Goal: Task Accomplishment & Management: Complete application form

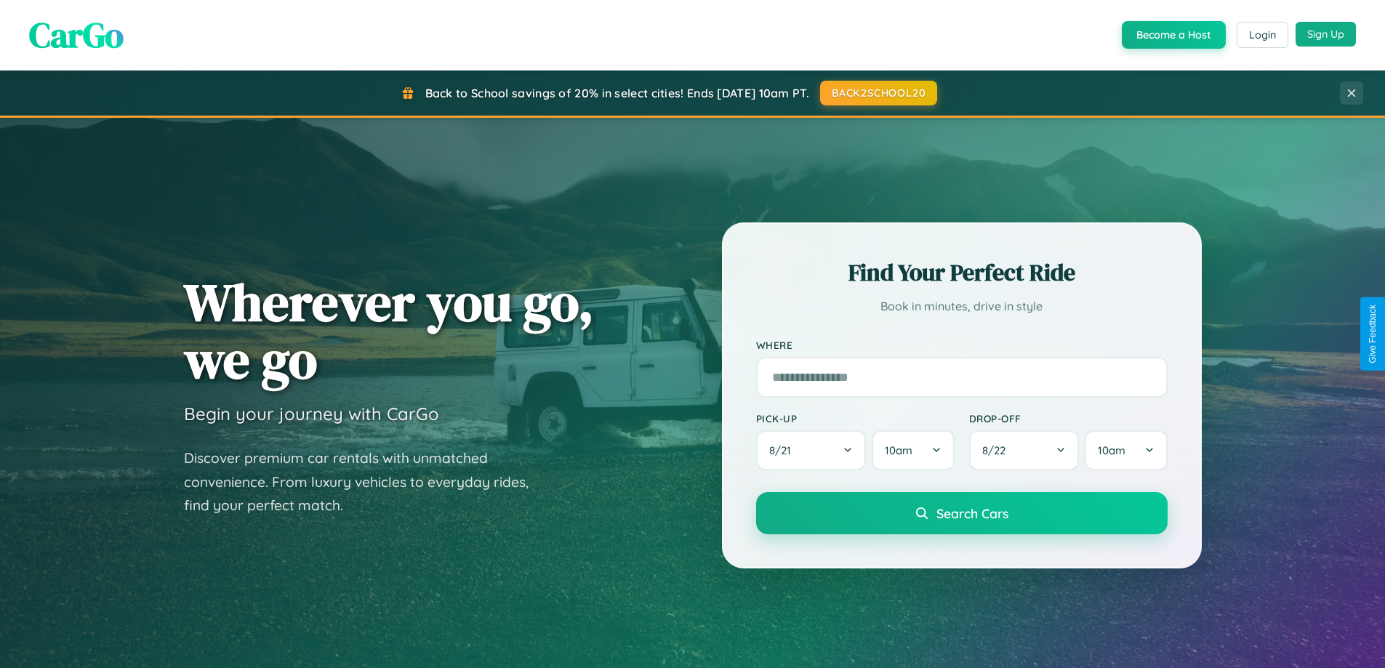
click at [1325, 34] on button "Sign Up" at bounding box center [1325, 34] width 60 height 25
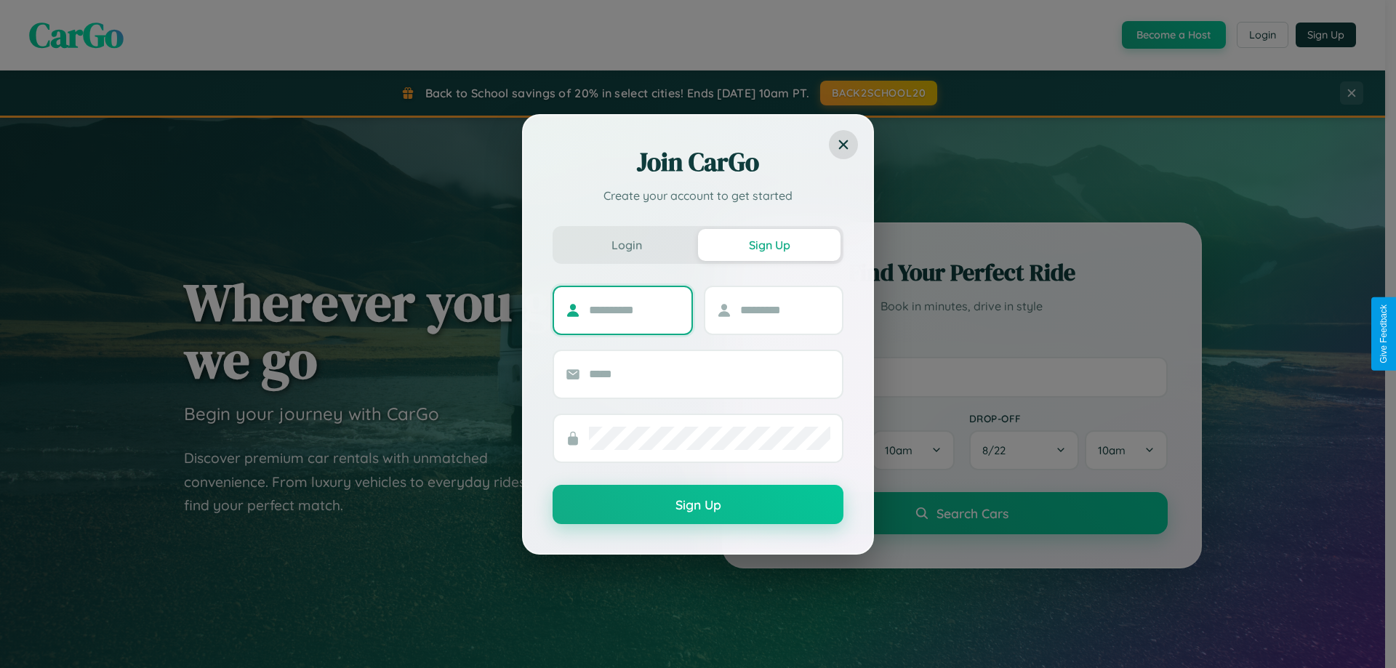
click at [634, 310] on input "text" at bounding box center [634, 310] width 91 height 23
type input "****"
click at [784, 310] on input "text" at bounding box center [785, 310] width 91 height 23
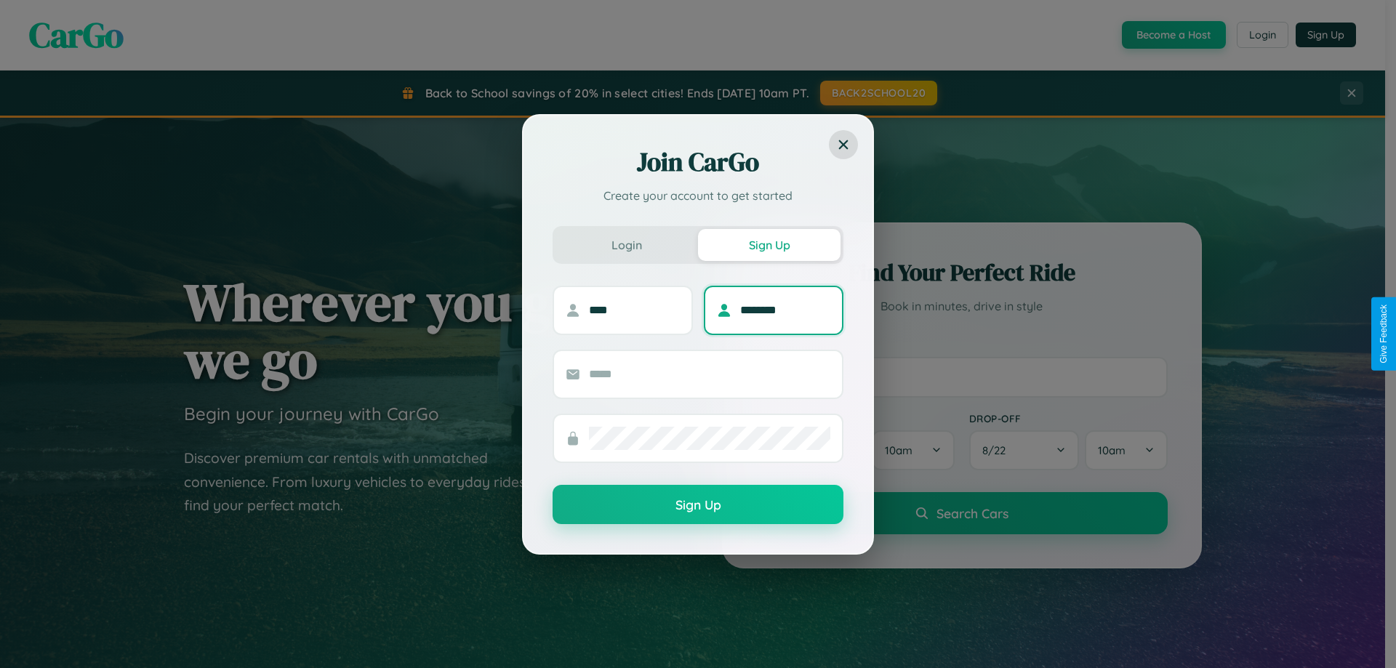
type input "********"
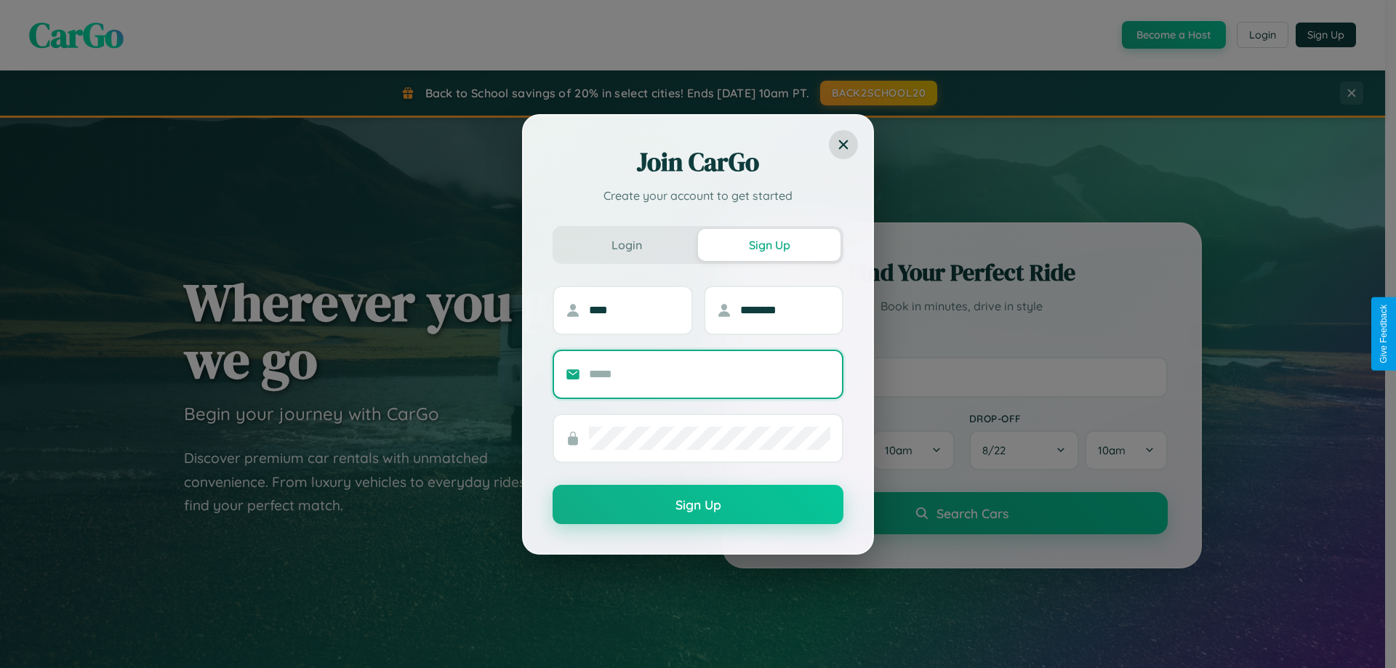
click at [709, 374] on input "text" at bounding box center [709, 374] width 241 height 23
type input "**********"
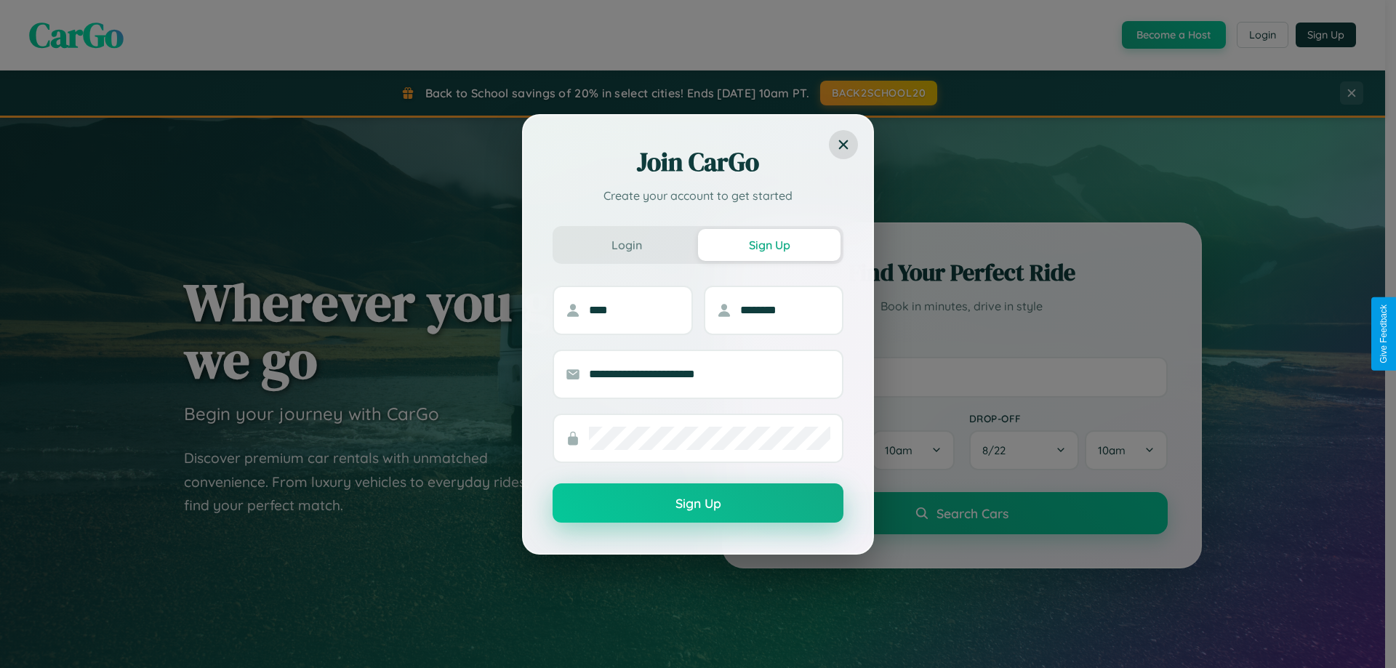
click at [698, 504] on button "Sign Up" at bounding box center [697, 502] width 291 height 39
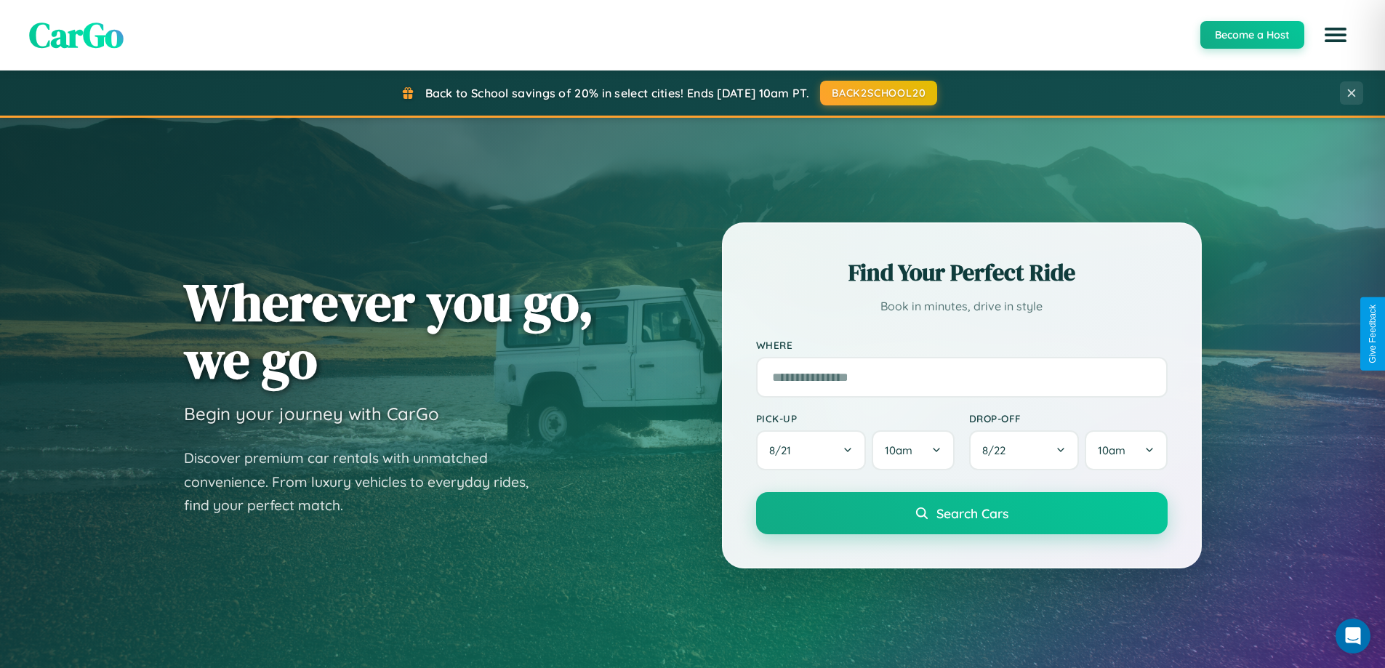
scroll to position [2797, 0]
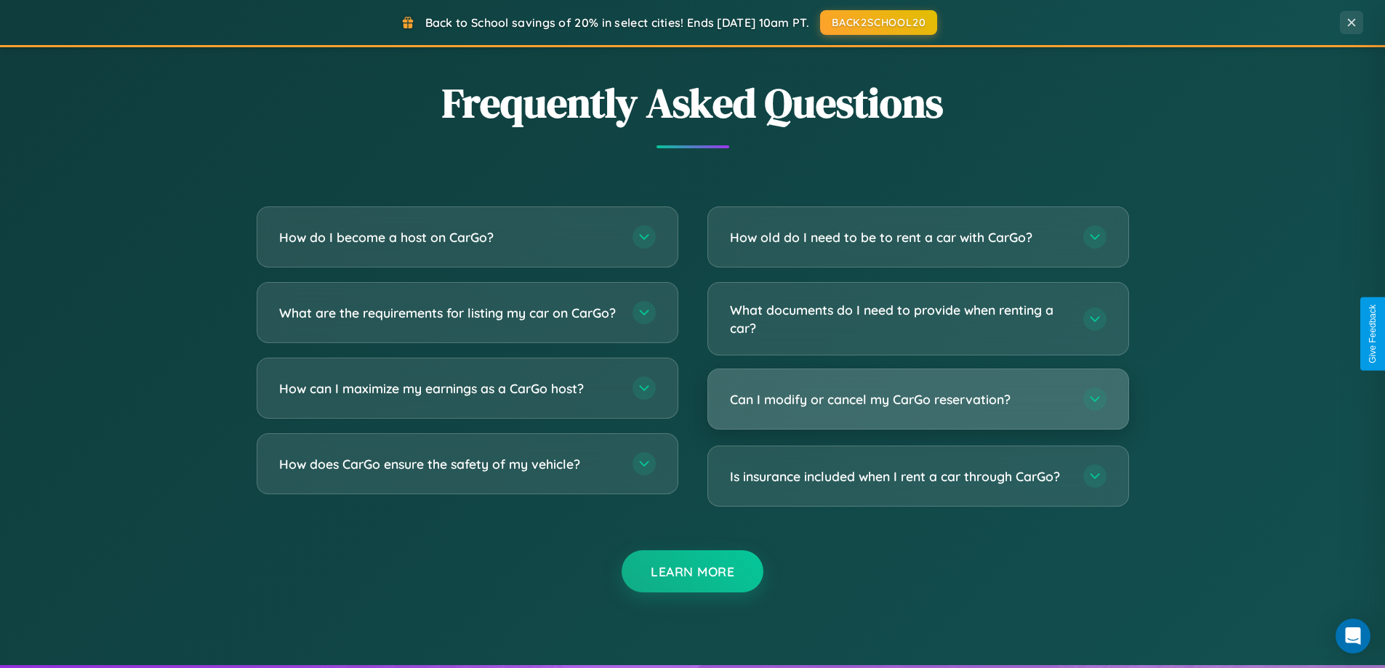
click at [917, 399] on h3 "Can I modify or cancel my CarGo reservation?" at bounding box center [899, 399] width 339 height 18
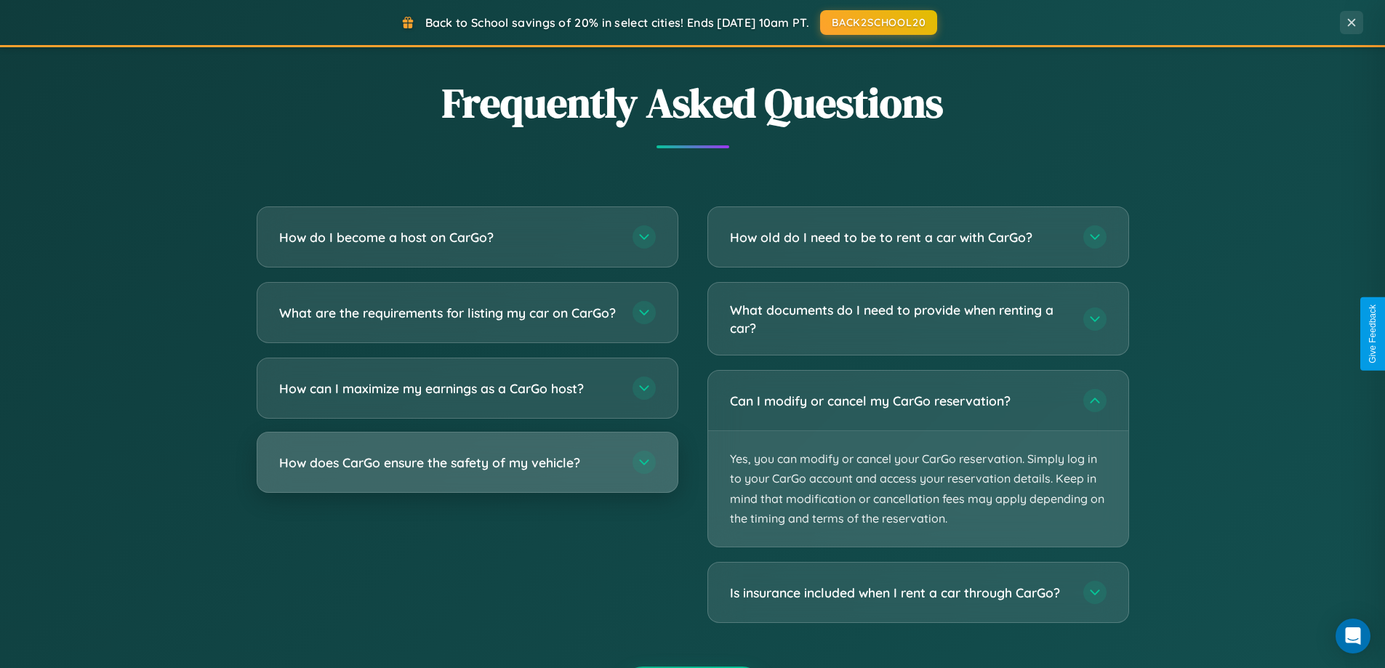
click at [467, 472] on h3 "How does CarGo ensure the safety of my vehicle?" at bounding box center [448, 463] width 339 height 18
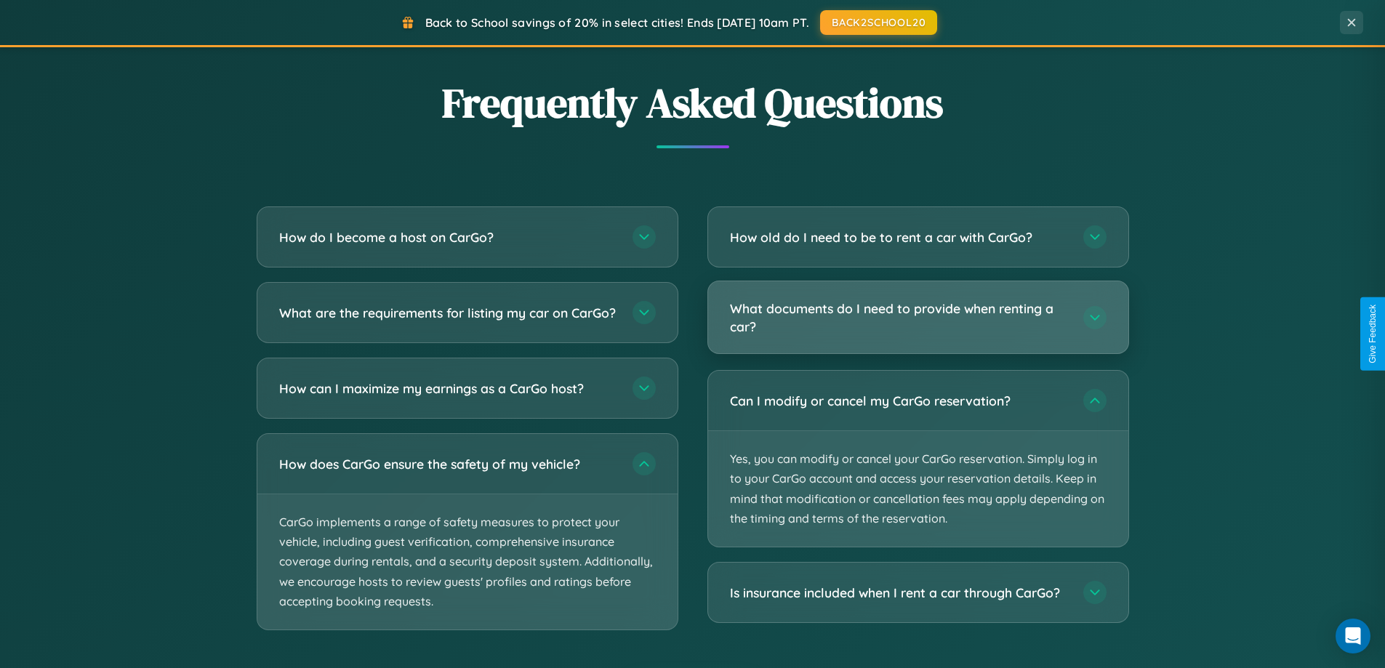
click at [917, 318] on h3 "What documents do I need to provide when renting a car?" at bounding box center [899, 317] width 339 height 36
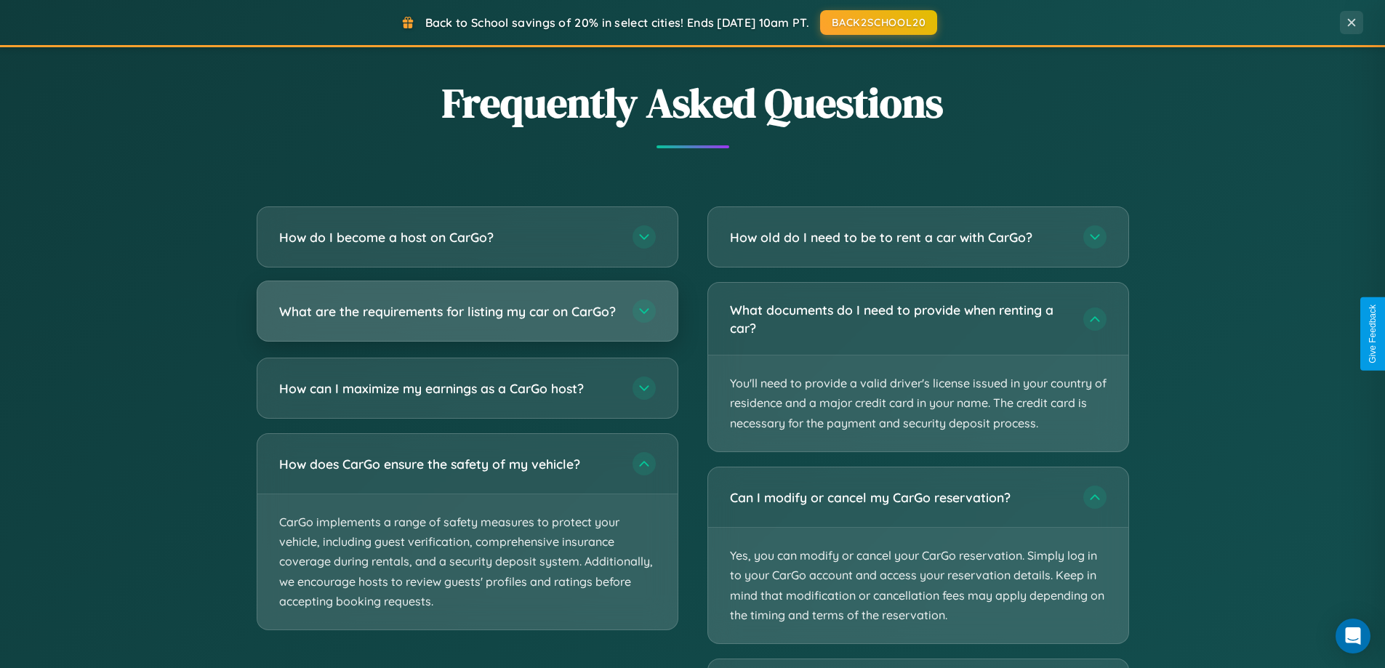
click at [467, 318] on h3 "What are the requirements for listing my car on CarGo?" at bounding box center [448, 311] width 339 height 18
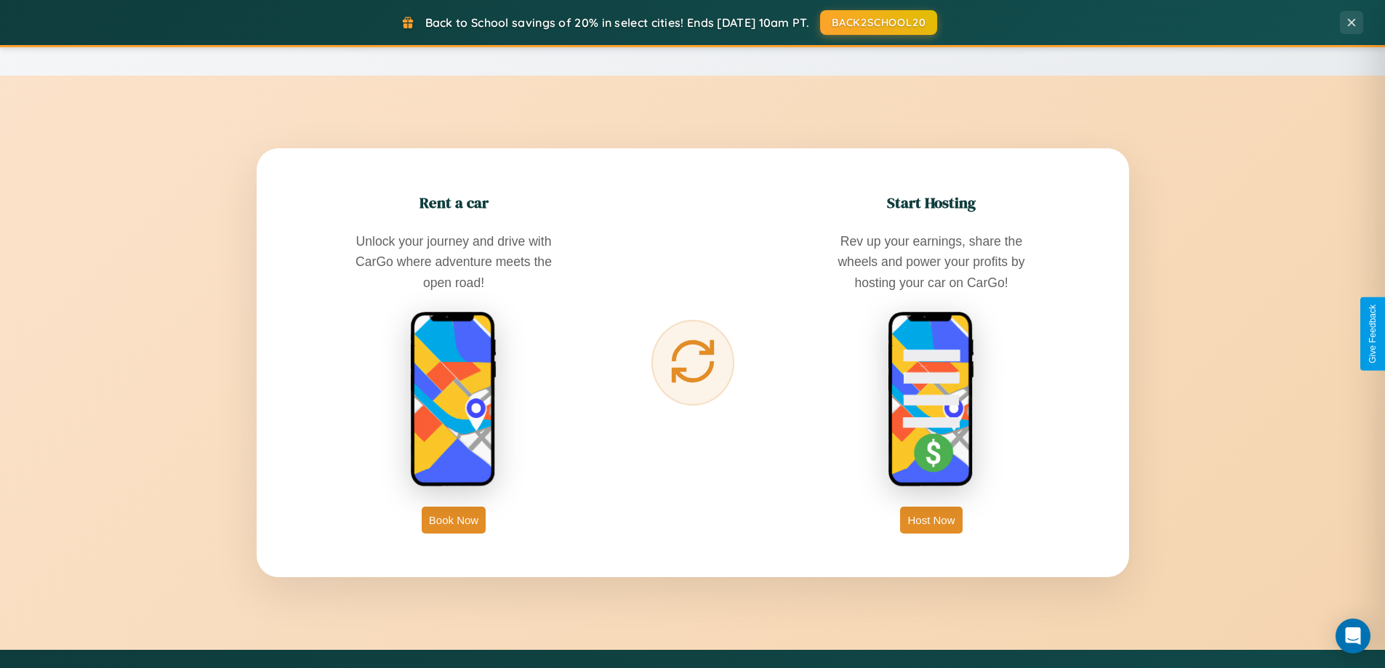
scroll to position [1000, 0]
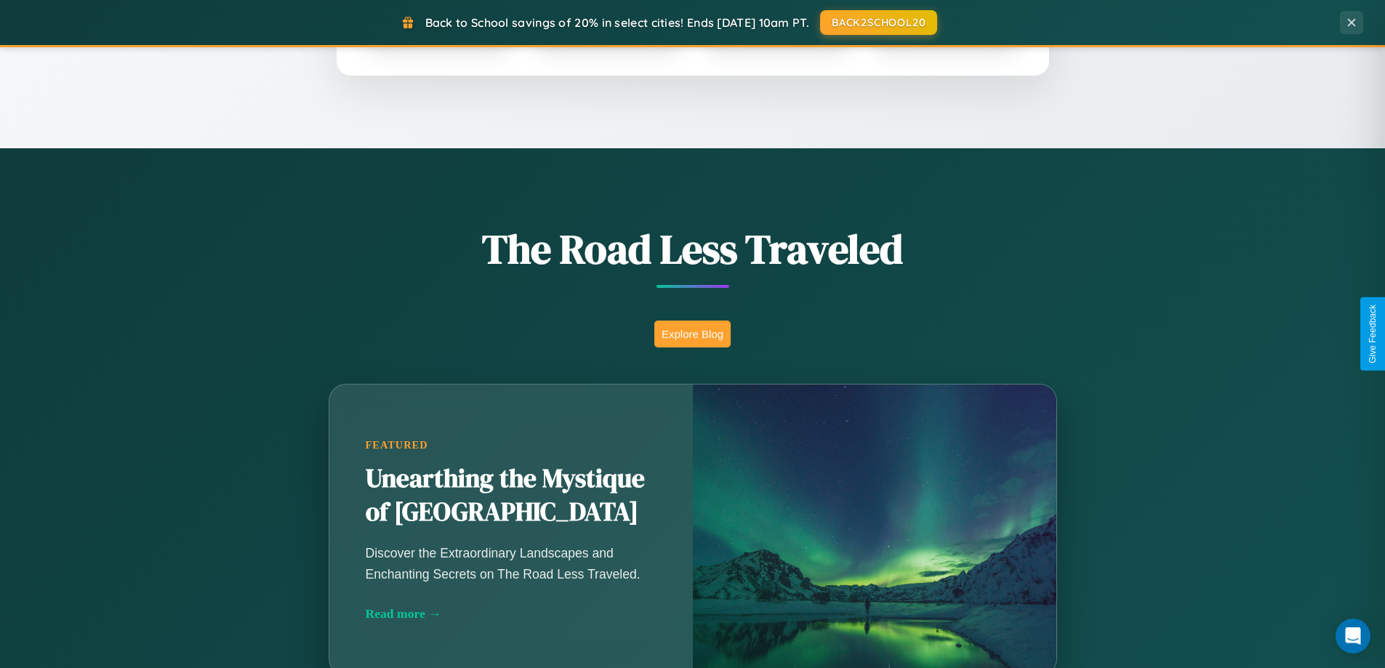
click at [692, 334] on button "Explore Blog" at bounding box center [692, 334] width 76 height 27
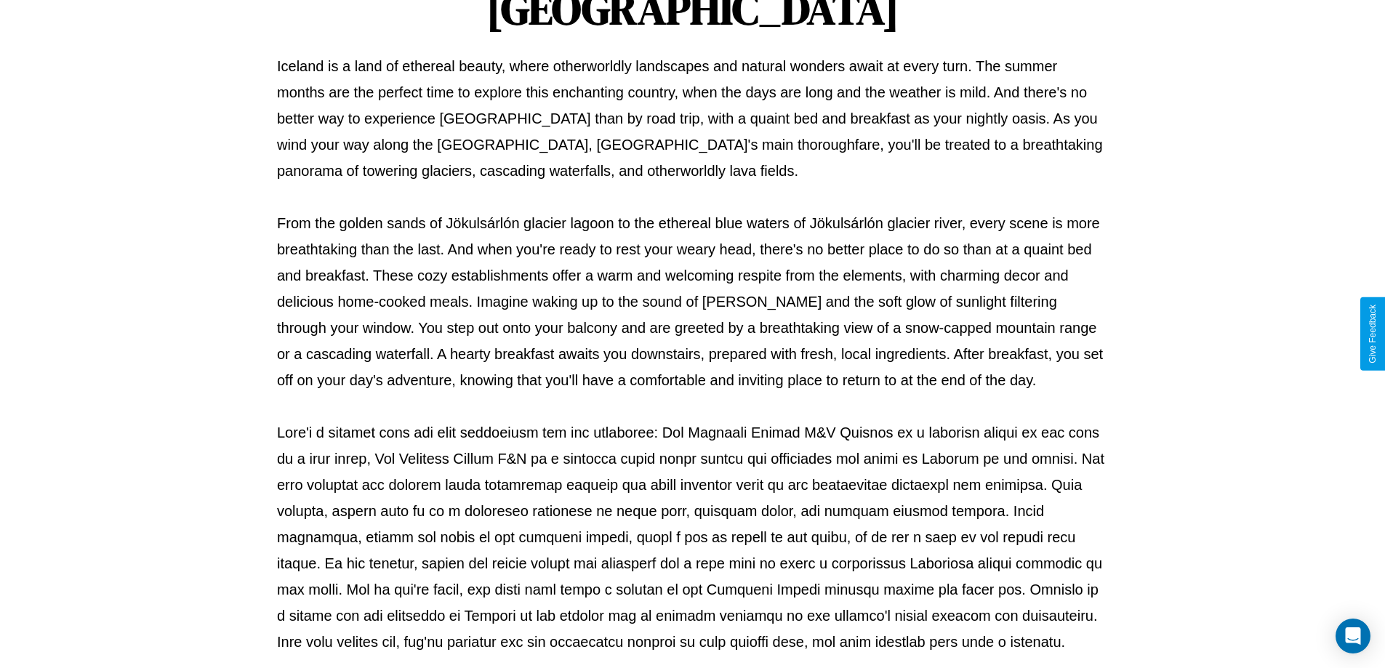
scroll to position [470, 0]
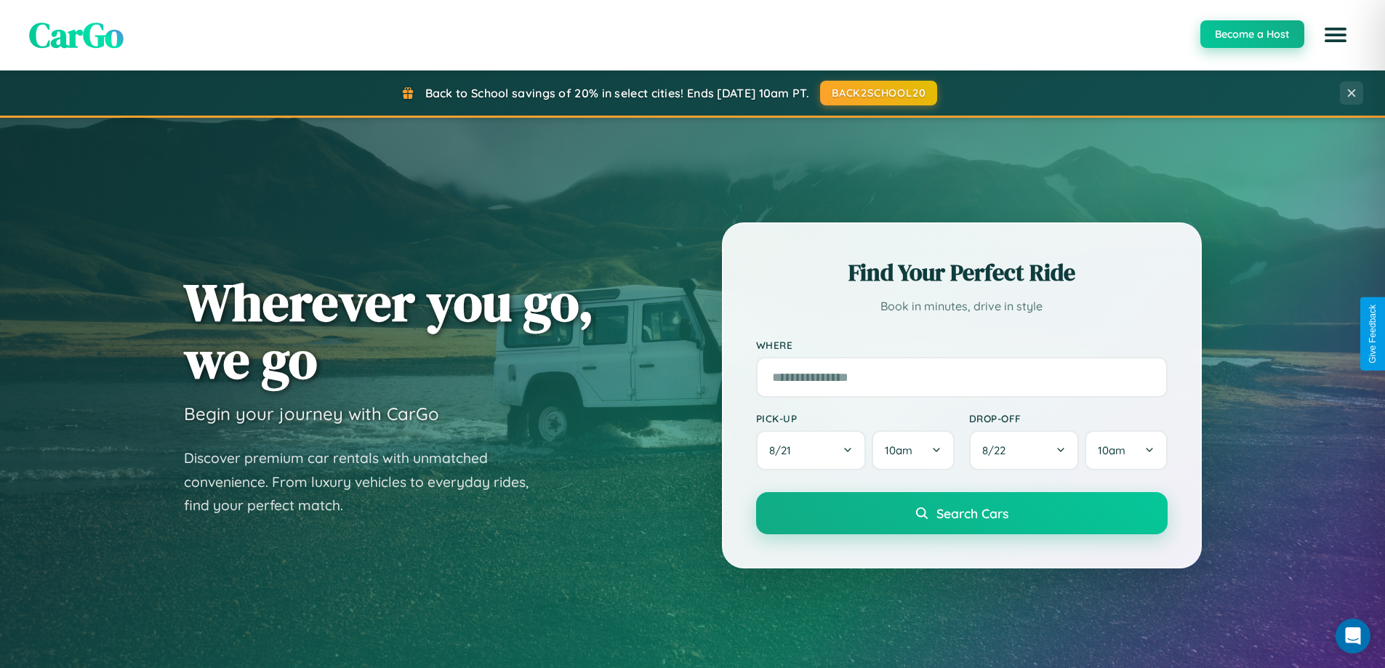
click at [1251, 35] on button "Become a Host" at bounding box center [1252, 34] width 104 height 28
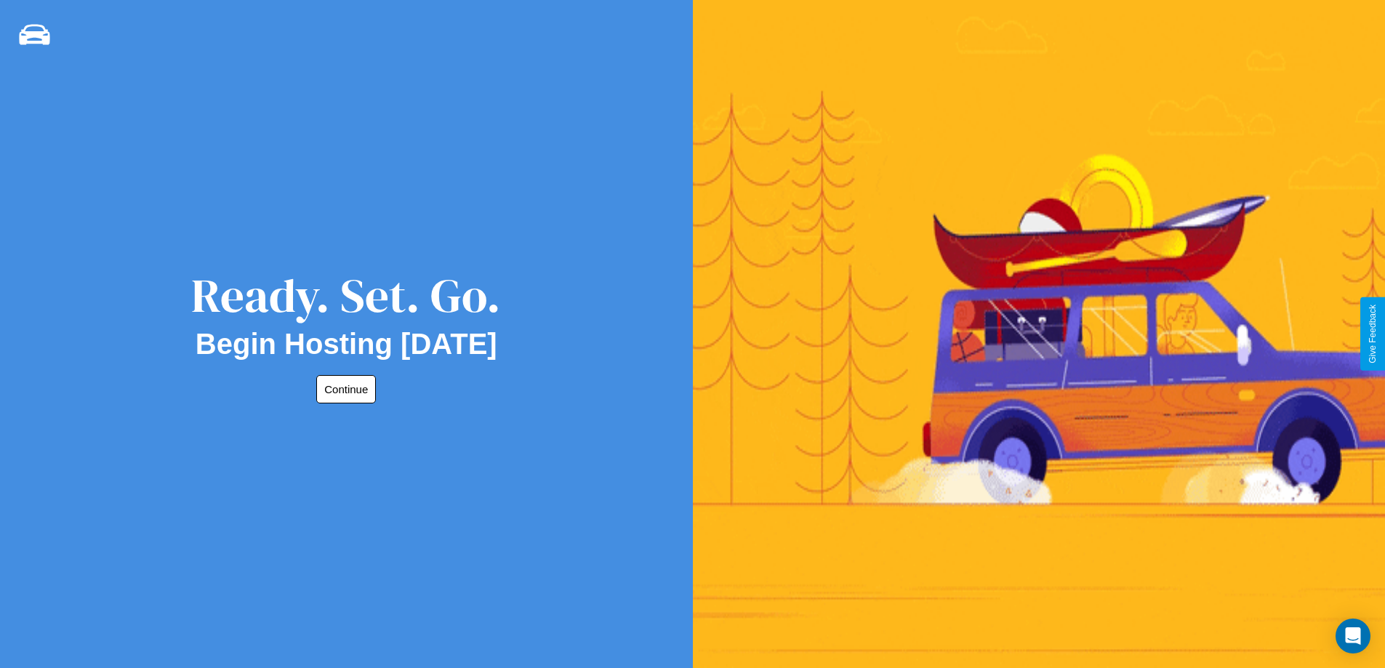
click at [343, 389] on button "Continue" at bounding box center [346, 389] width 60 height 28
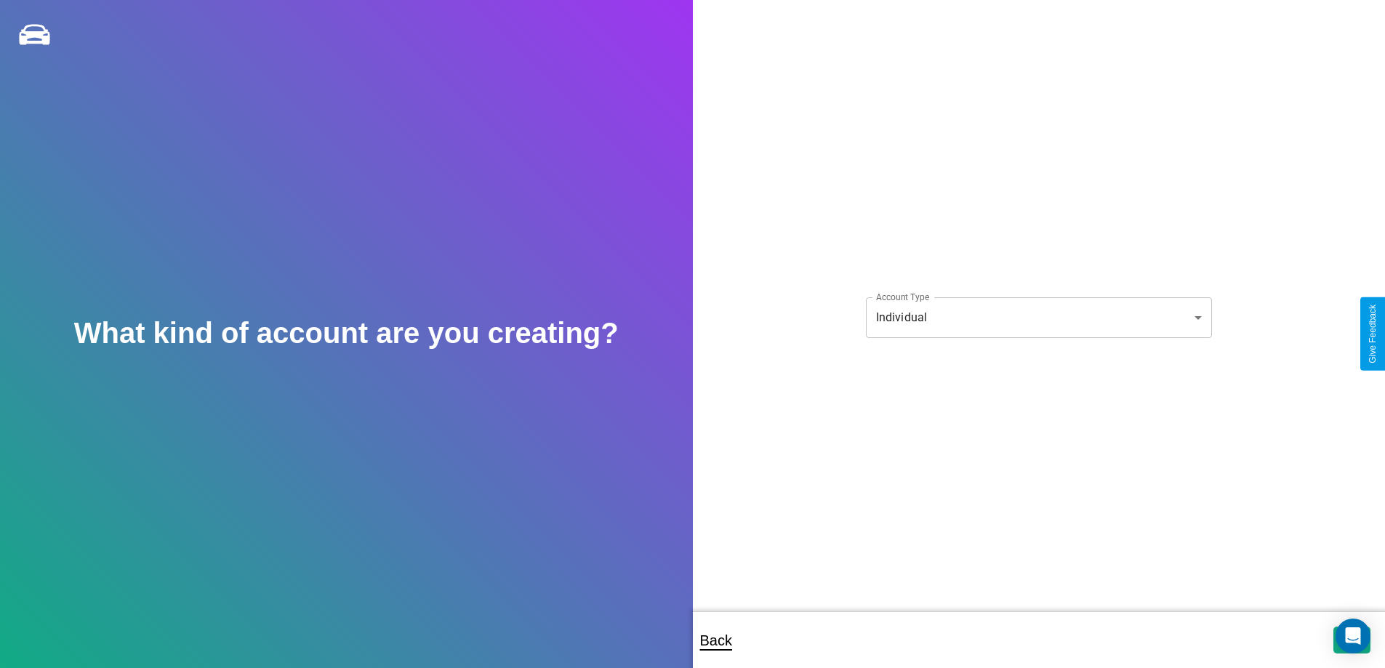
click at [1038, 317] on body "**********" at bounding box center [692, 344] width 1385 height 688
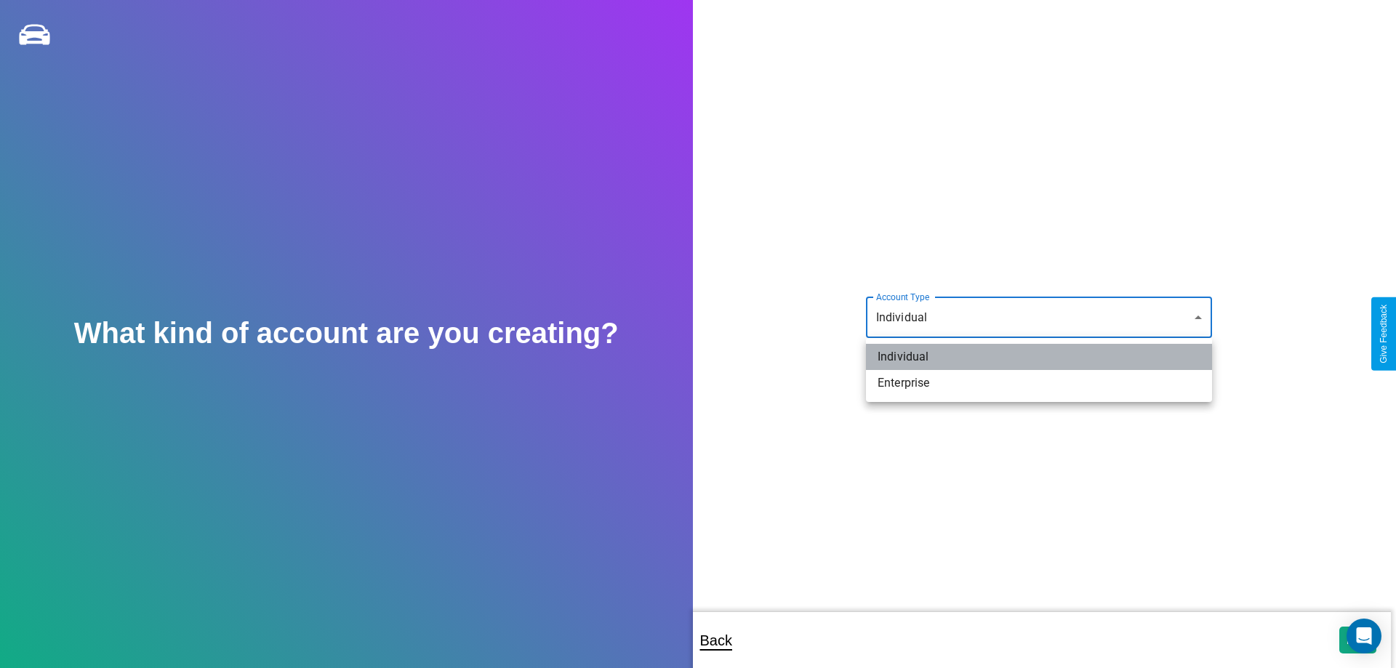
click at [1039, 357] on li "Individual" at bounding box center [1039, 357] width 346 height 26
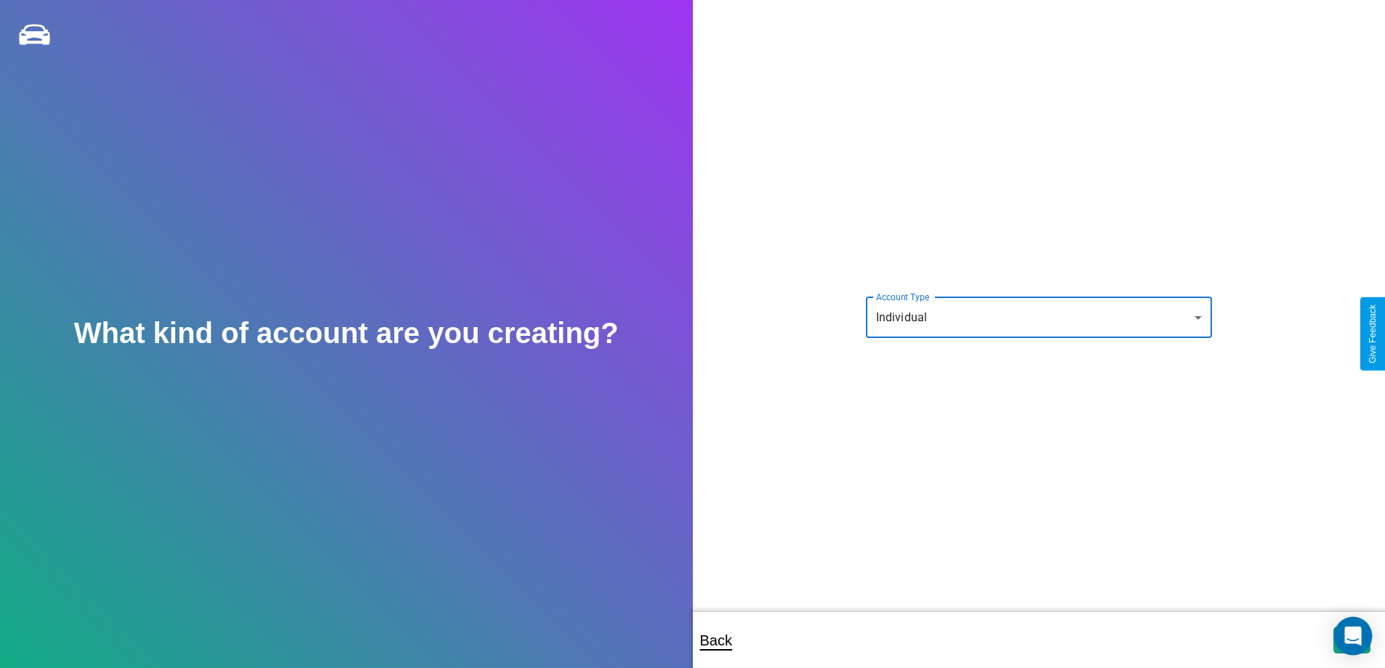
click at [1351, 640] on icon "Open Intercom Messenger" at bounding box center [1352, 636] width 17 height 19
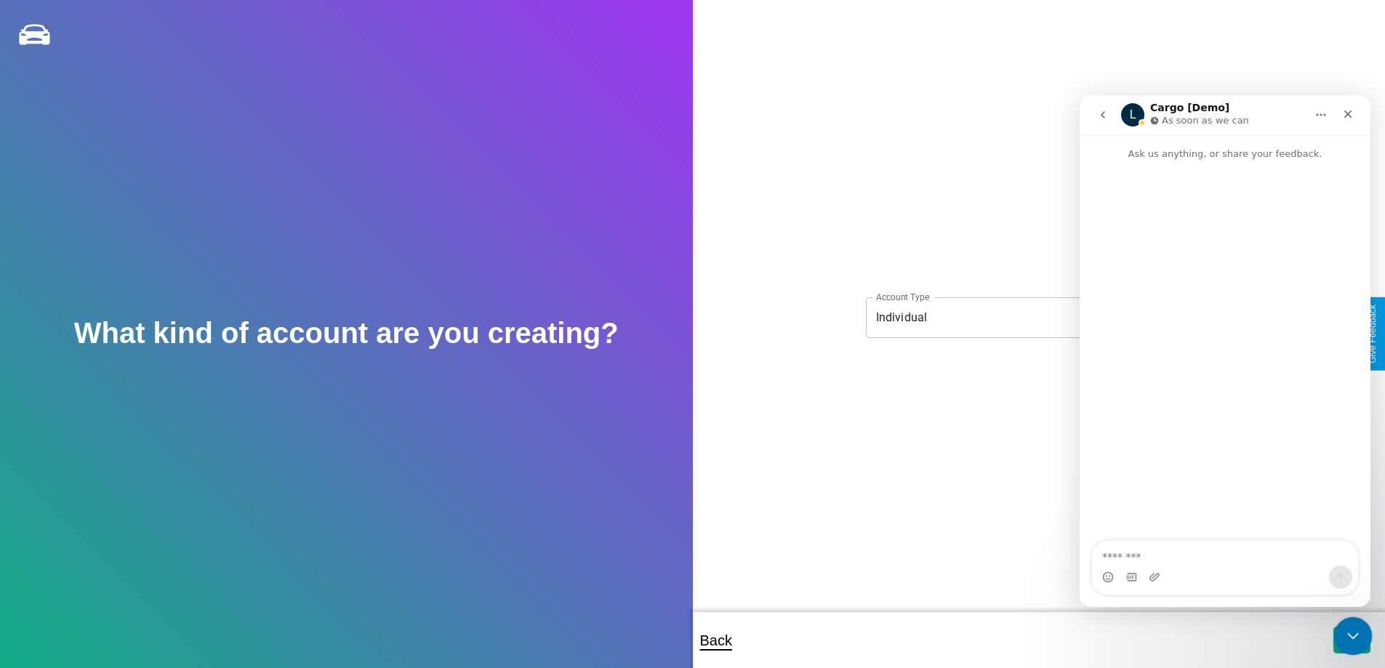
click at [1349, 637] on icon "Close Intercom Messenger" at bounding box center [1350, 633] width 17 height 17
